Goal: Communication & Community: Participate in discussion

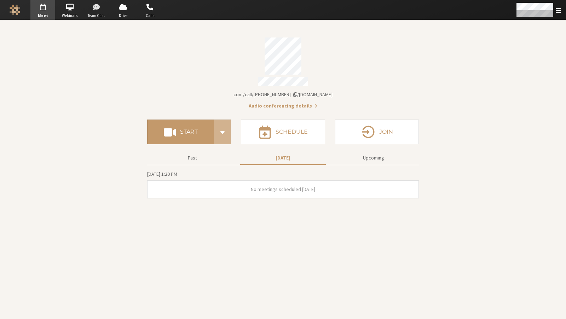
click at [101, 8] on span "button" at bounding box center [96, 6] width 25 height 11
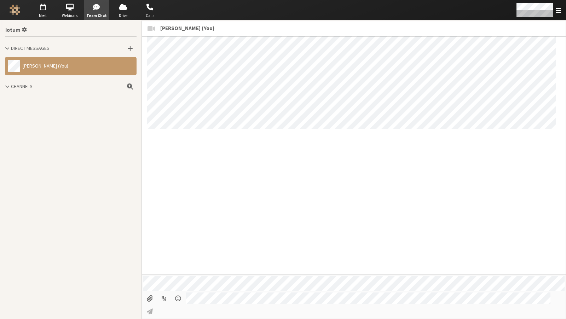
click at [31, 85] on span "Channels" at bounding box center [22, 86] width 22 height 6
click at [561, 6] on div "Open menu" at bounding box center [558, 10] width 5 height 8
click at [101, 8] on span "button" at bounding box center [96, 6] width 25 height 11
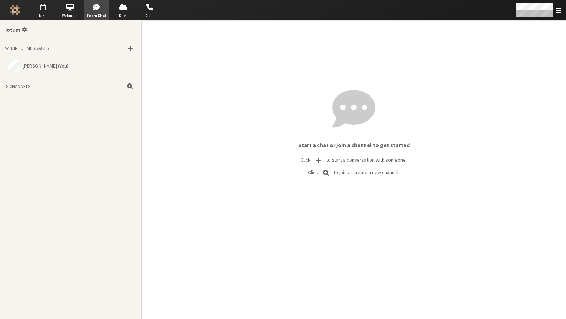
click at [11, 7] on img "Logo" at bounding box center [15, 10] width 11 height 11
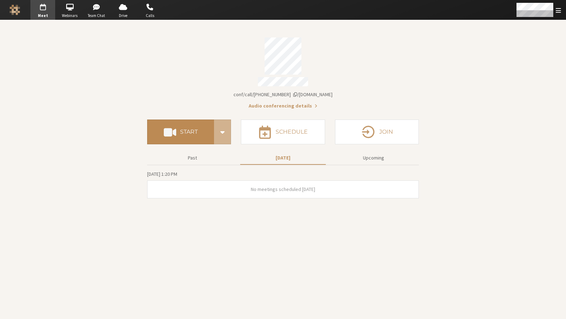
click at [206, 129] on button "Start" at bounding box center [180, 132] width 67 height 25
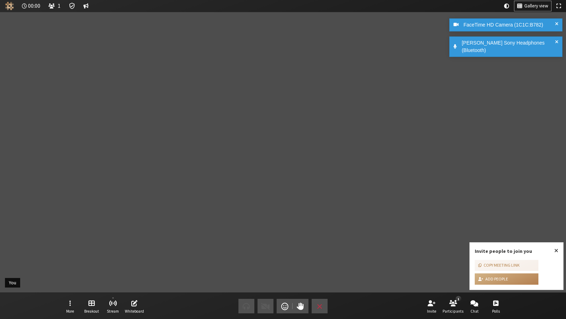
click at [334, 126] on div "Participant" at bounding box center [283, 152] width 566 height 281
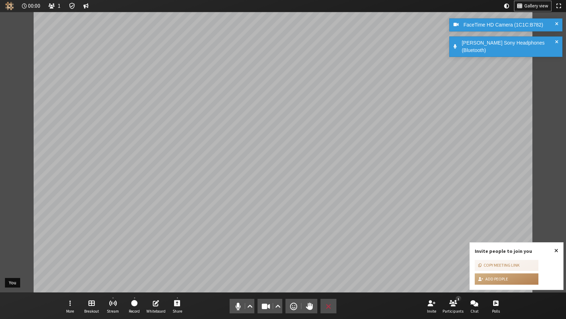
click at [555, 250] on span "Close popover" at bounding box center [557, 251] width 4 height 6
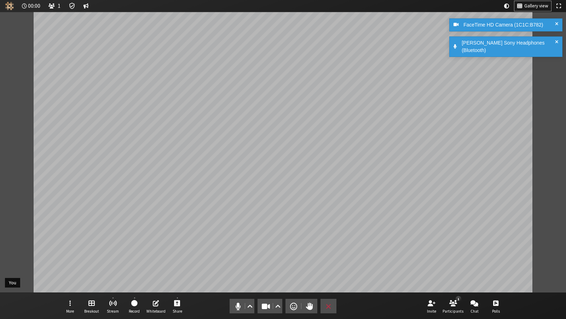
click at [558, 36] on div "Anay Baid’s Sony Headphones (Bluetooth)" at bounding box center [506, 46] width 113 height 21
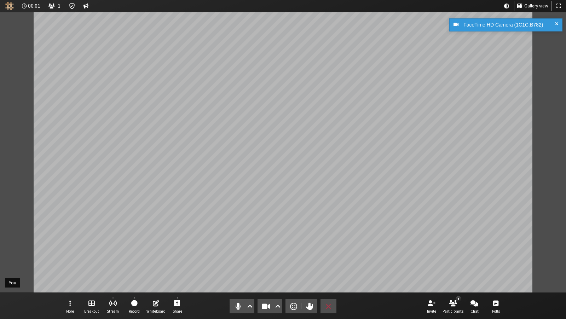
click at [555, 13] on div "Participant" at bounding box center [283, 152] width 566 height 281
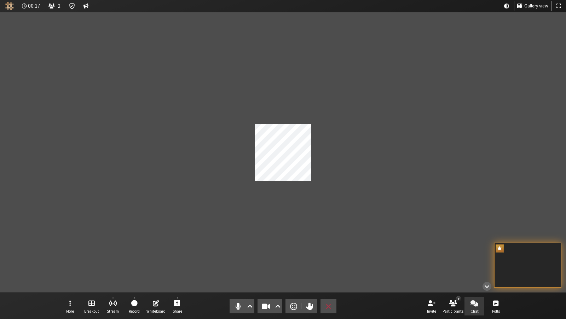
click at [466, 305] on button "Chat" at bounding box center [475, 306] width 20 height 19
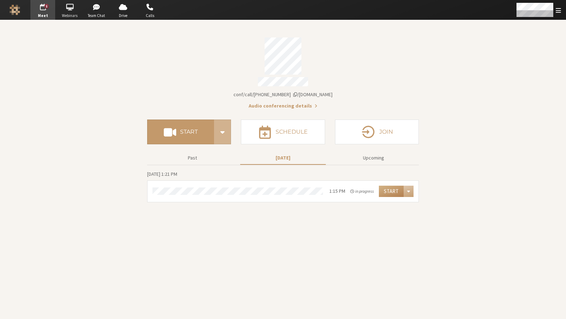
click at [75, 11] on span "button" at bounding box center [69, 6] width 25 height 11
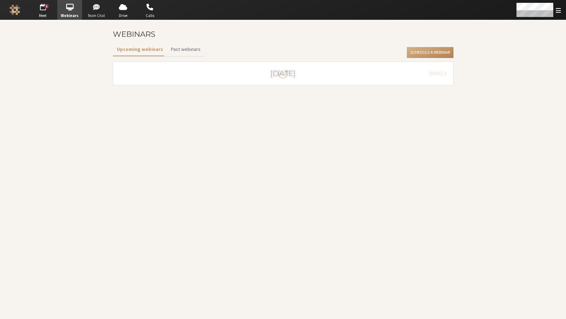
click at [100, 11] on span "button" at bounding box center [96, 6] width 25 height 11
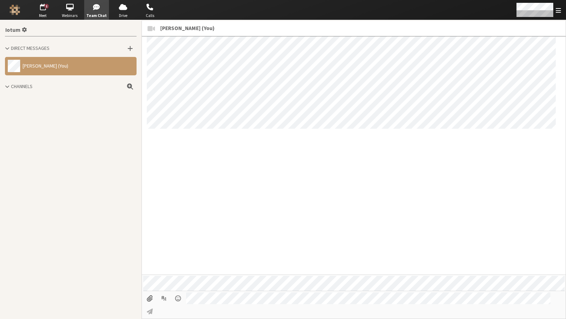
click at [51, 86] on div "Channels" at bounding box center [71, 86] width 132 height 7
click at [71, 14] on span "Webinars" at bounding box center [69, 16] width 25 height 6
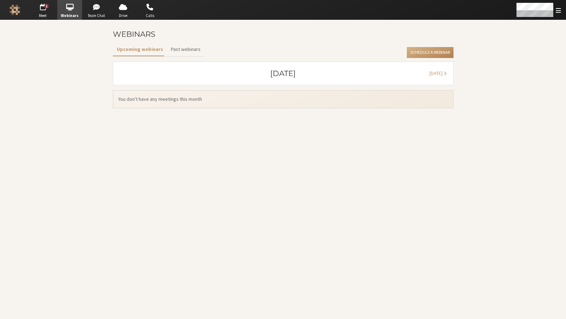
click at [110, 13] on div "Go to Drive" at bounding box center [123, 10] width 27 height 20
click at [122, 13] on span "Drive" at bounding box center [123, 16] width 25 height 6
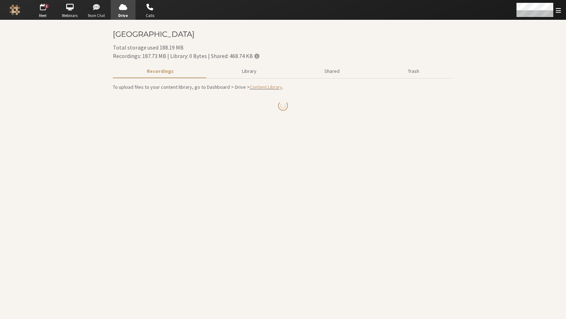
click at [95, 16] on span "Team Chat" at bounding box center [96, 16] width 25 height 6
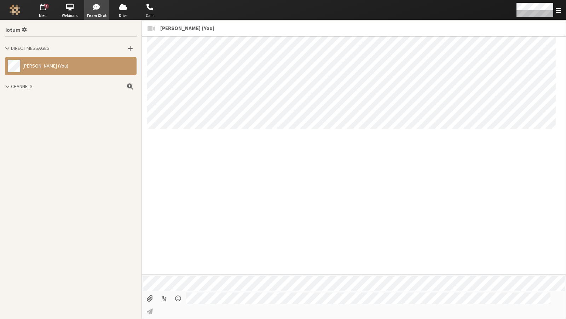
click at [164, 9] on div at bounding box center [283, 10] width 283 height 20
click at [158, 9] on span "button" at bounding box center [150, 6] width 25 height 11
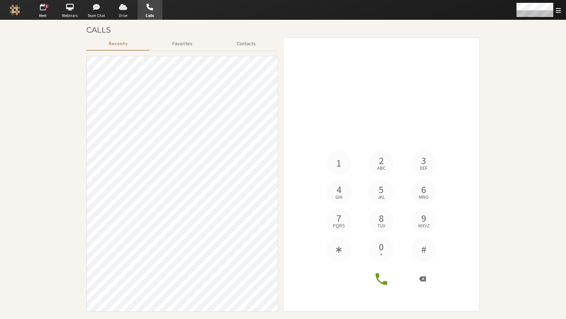
click at [111, 13] on span "Drive" at bounding box center [123, 16] width 25 height 6
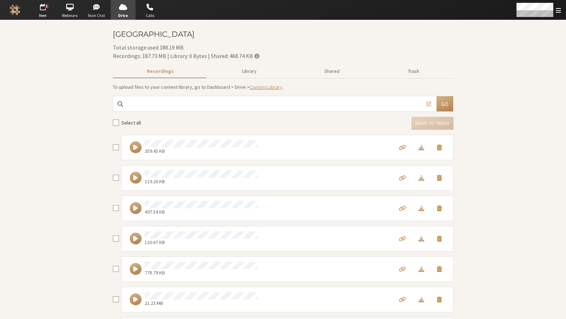
click at [84, 13] on span "Team Chat" at bounding box center [96, 16] width 25 height 6
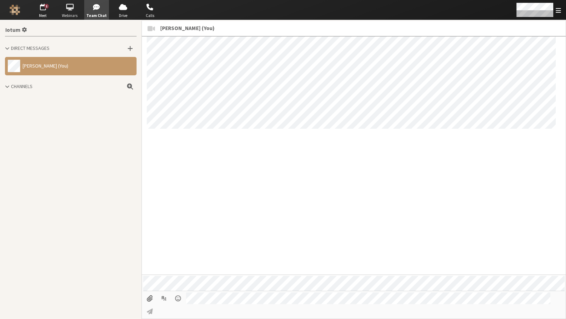
click at [72, 11] on span "button" at bounding box center [69, 6] width 25 height 11
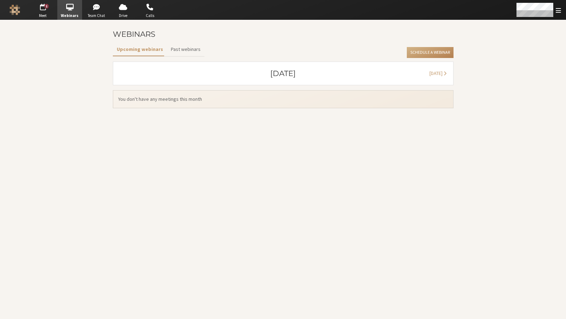
click at [56, 10] on div "Go to Webinars" at bounding box center [69, 10] width 27 height 20
click at [46, 10] on span "button" at bounding box center [42, 6] width 25 height 11
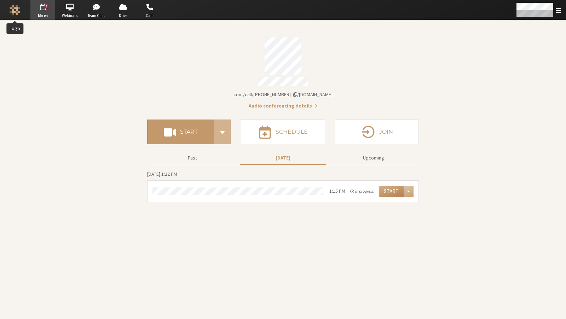
click at [24, 10] on button "Logo" at bounding box center [14, 10] width 25 height 20
click at [16, 9] on img "Logo" at bounding box center [15, 10] width 11 height 11
click at [107, 15] on span "Team Chat" at bounding box center [96, 16] width 25 height 6
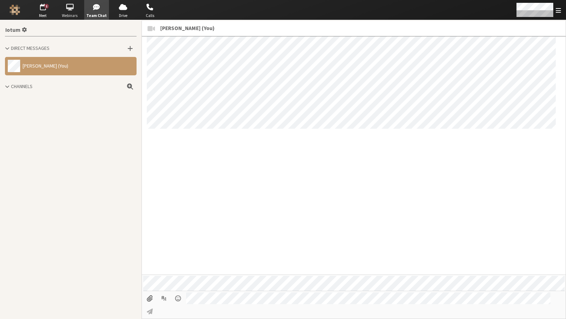
click at [65, 11] on span "button" at bounding box center [69, 6] width 25 height 11
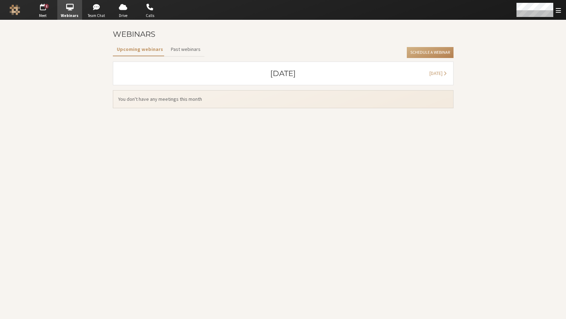
click at [80, 11] on span "button" at bounding box center [69, 6] width 25 height 11
click at [87, 11] on span "button" at bounding box center [96, 6] width 25 height 11
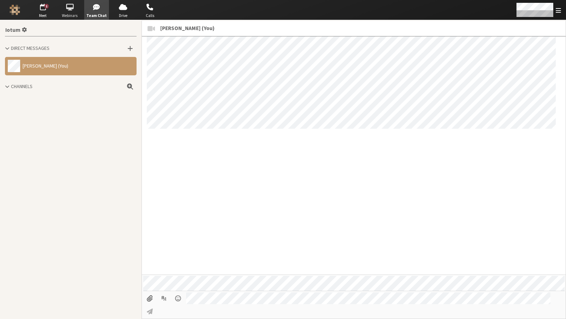
click at [66, 14] on span "Webinars" at bounding box center [69, 16] width 25 height 6
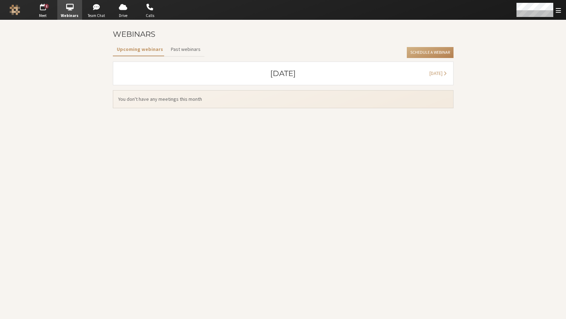
click at [19, 10] on img "Logo" at bounding box center [15, 10] width 11 height 11
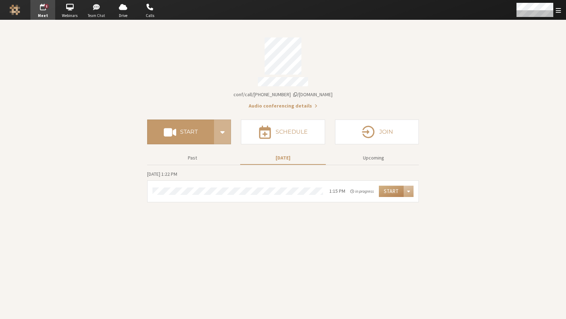
click at [91, 8] on span "button" at bounding box center [96, 6] width 25 height 11
